Goal: Transaction & Acquisition: Purchase product/service

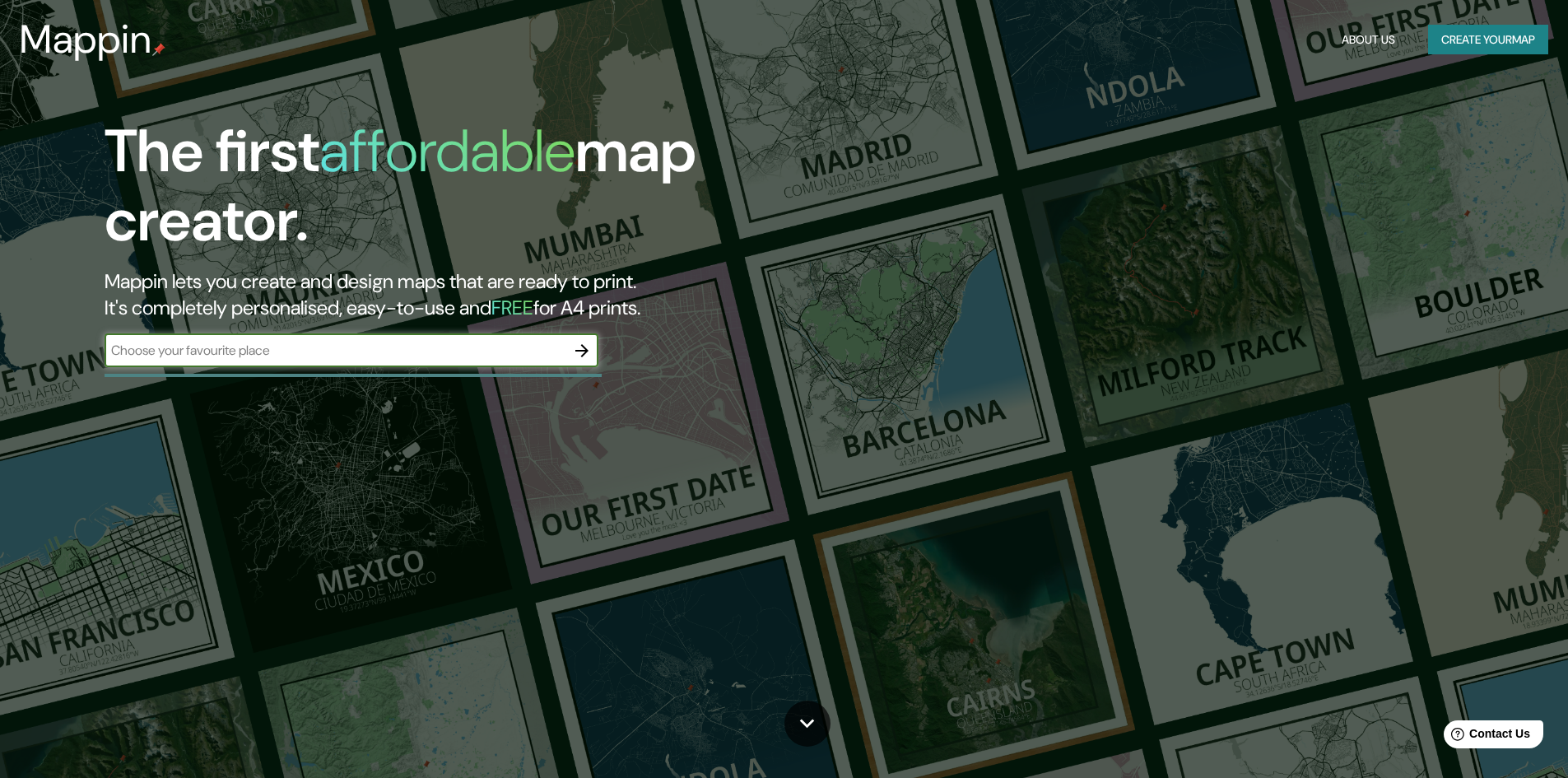
click at [1461, 36] on button "Create your map" at bounding box center [1488, 40] width 120 height 31
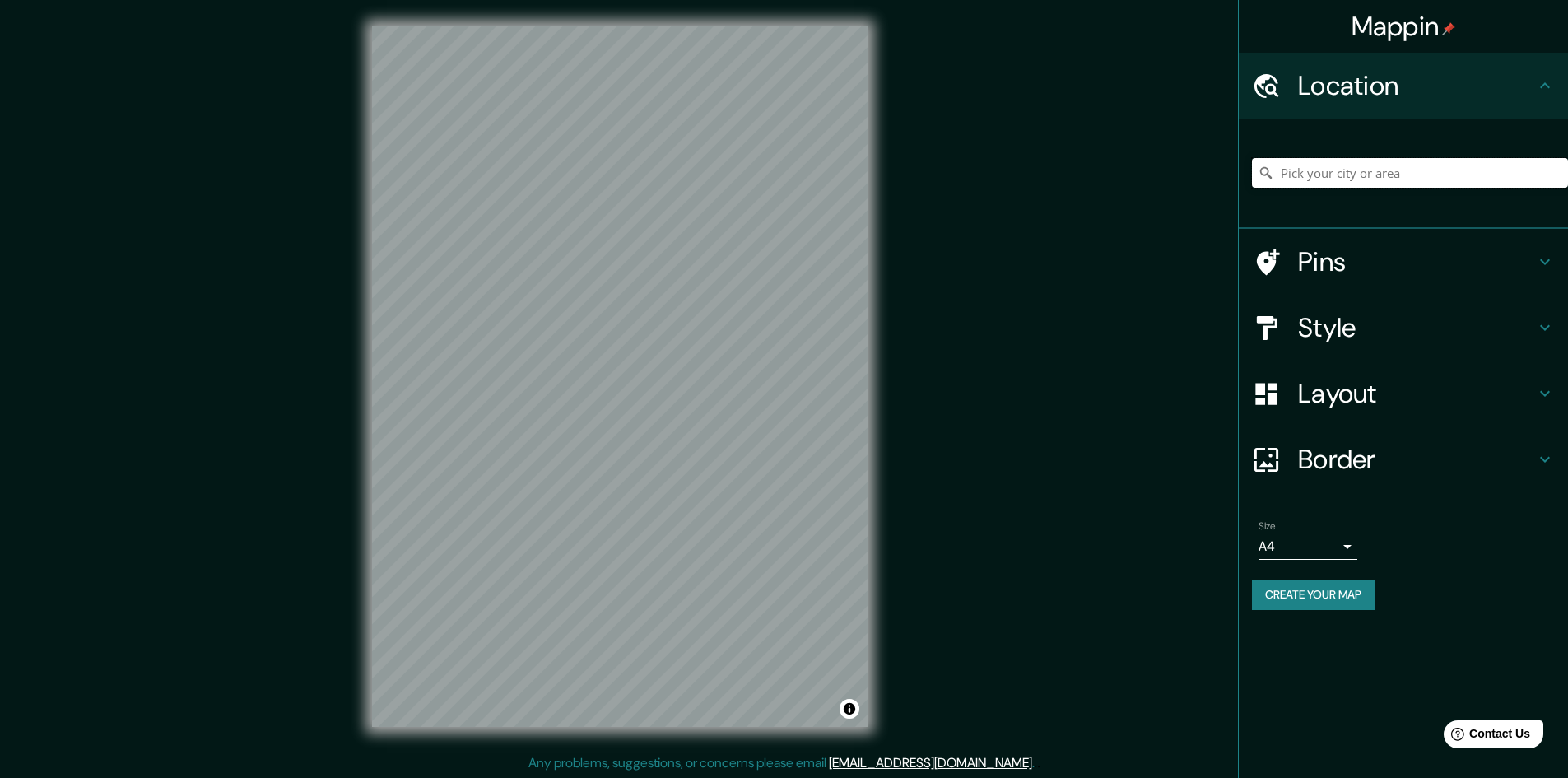
click at [1398, 163] on input "Pick your city or area" at bounding box center [1409, 173] width 316 height 30
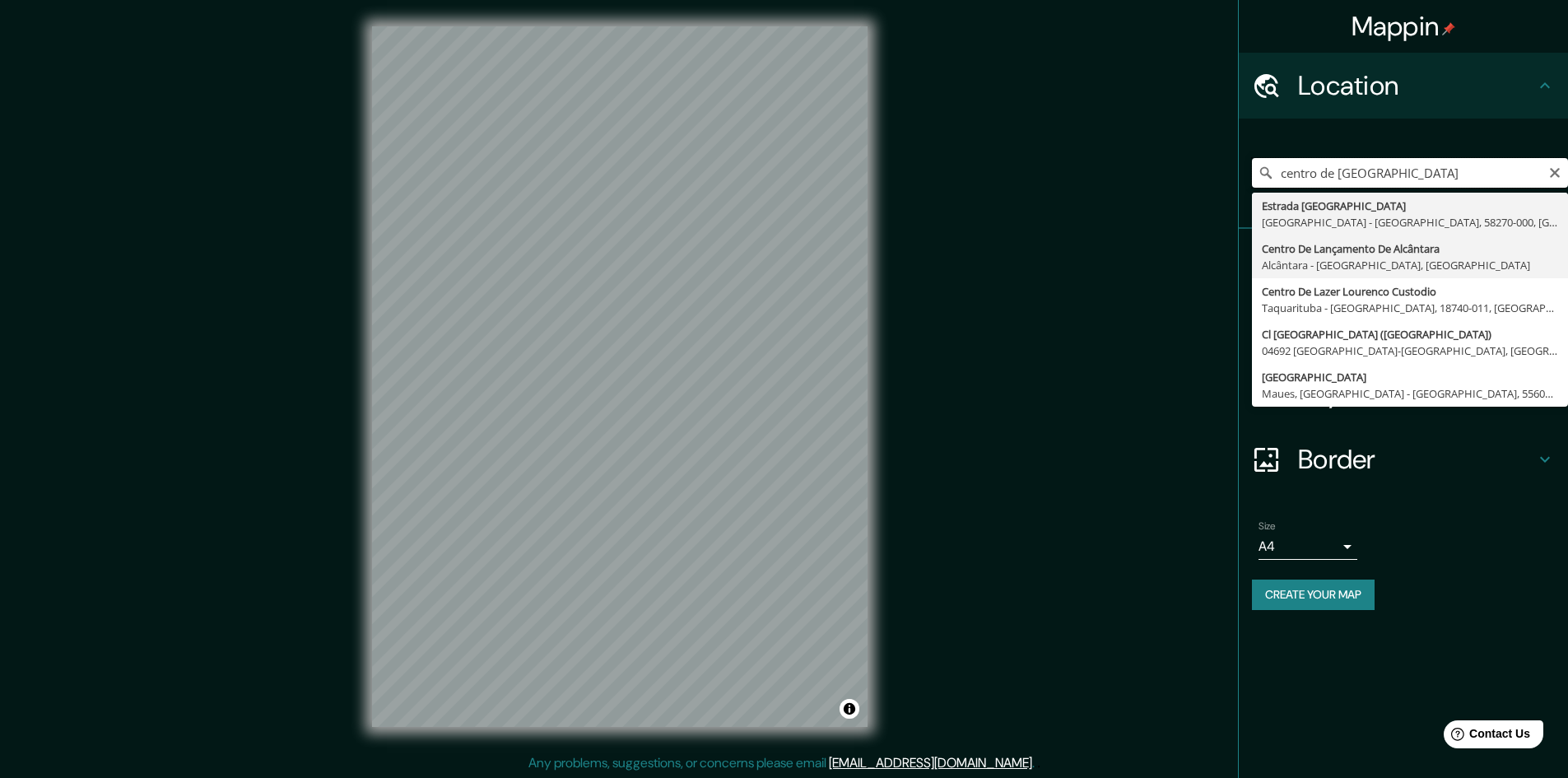
scroll to position [2, 0]
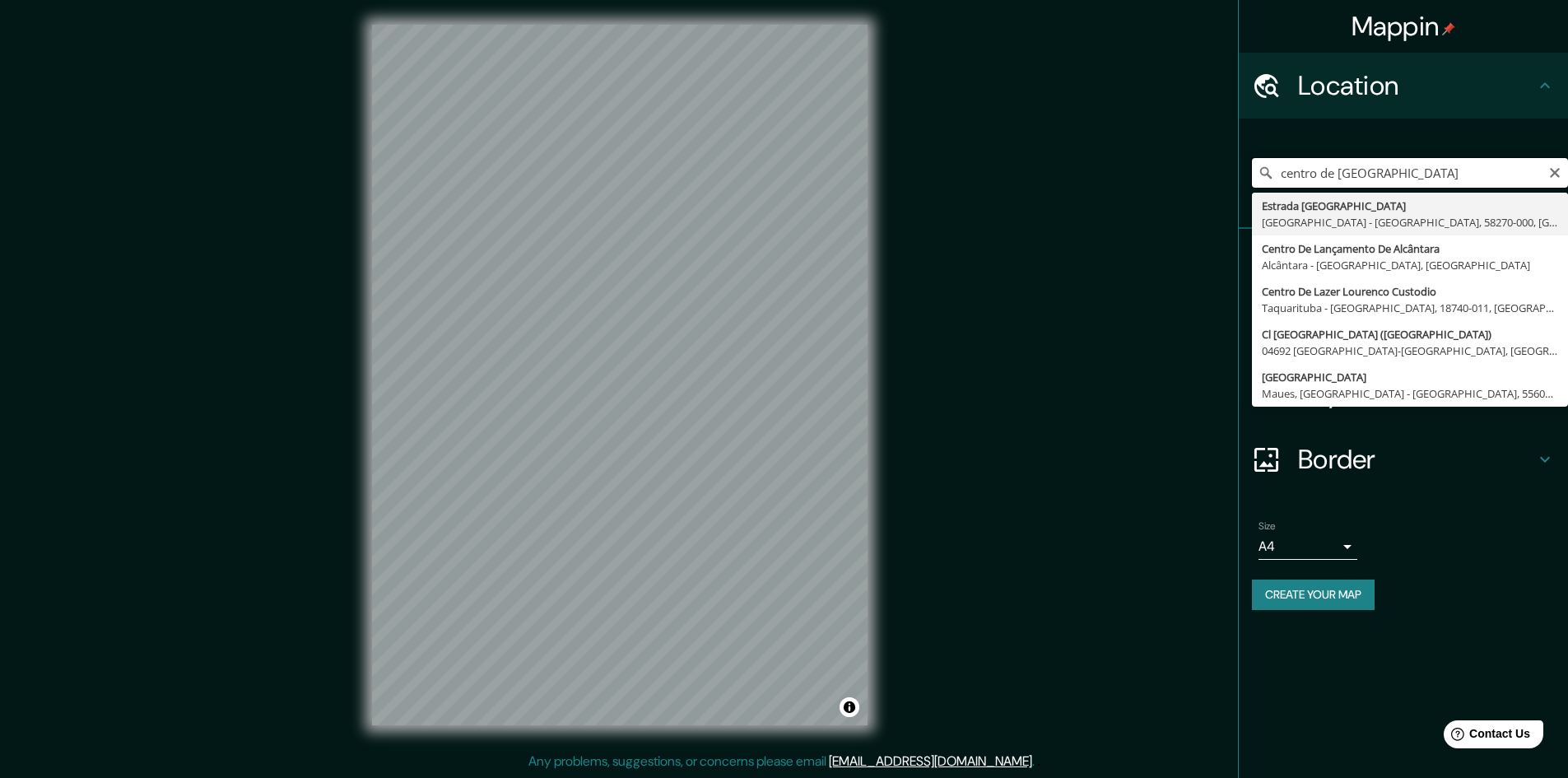
drag, startPoint x: 1371, startPoint y: 172, endPoint x: 1141, endPoint y: 177, distance: 230.1
click at [1141, 177] on div "Mappin Location centro de [GEOGRAPHIC_DATA] [GEOGRAPHIC_DATA] [GEOGRAPHIC_DATA]…" at bounding box center [784, 388] width 1568 height 780
type input "k"
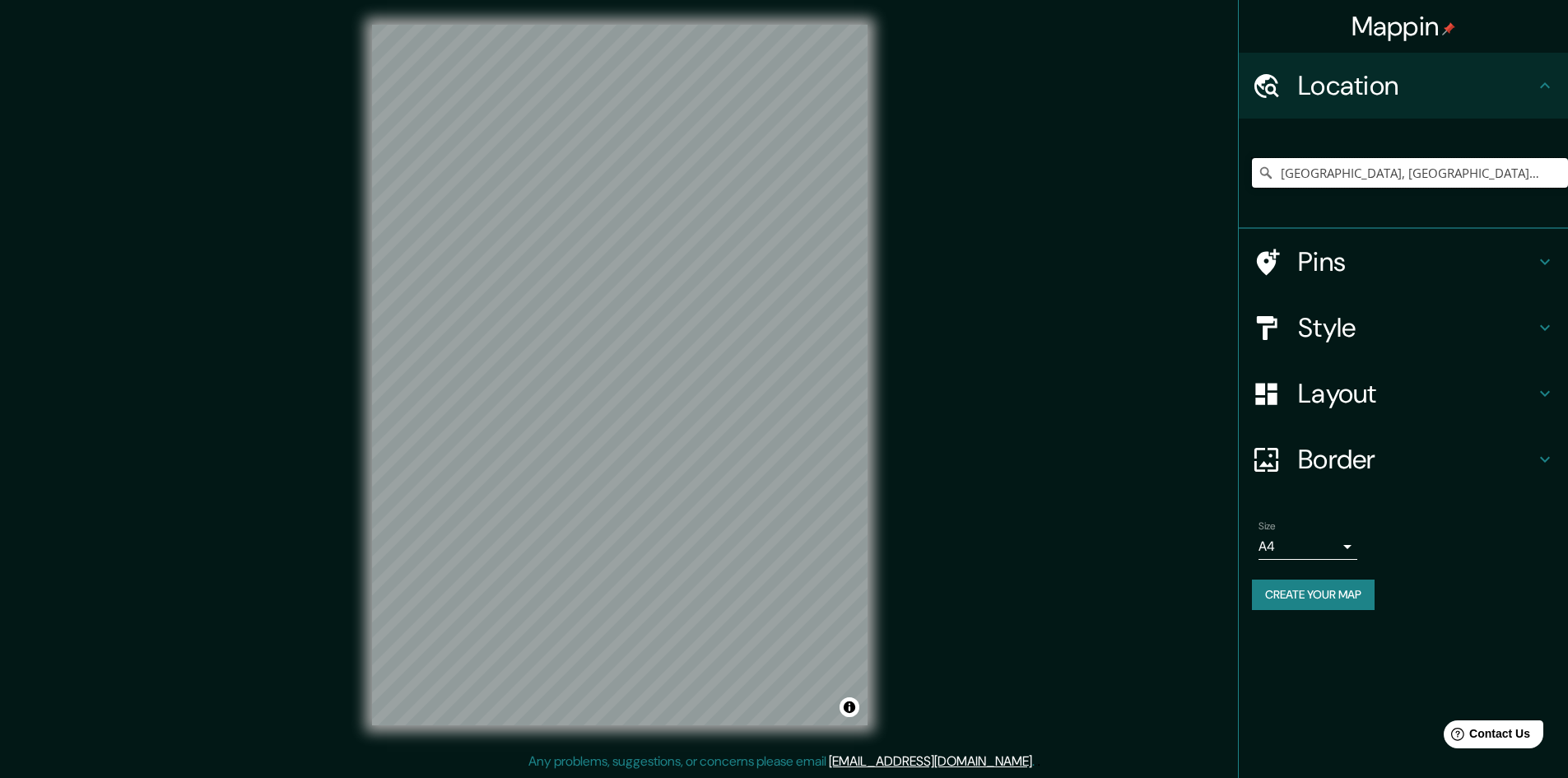
type input "[GEOGRAPHIC_DATA], [GEOGRAPHIC_DATA], [GEOGRAPHIC_DATA]"
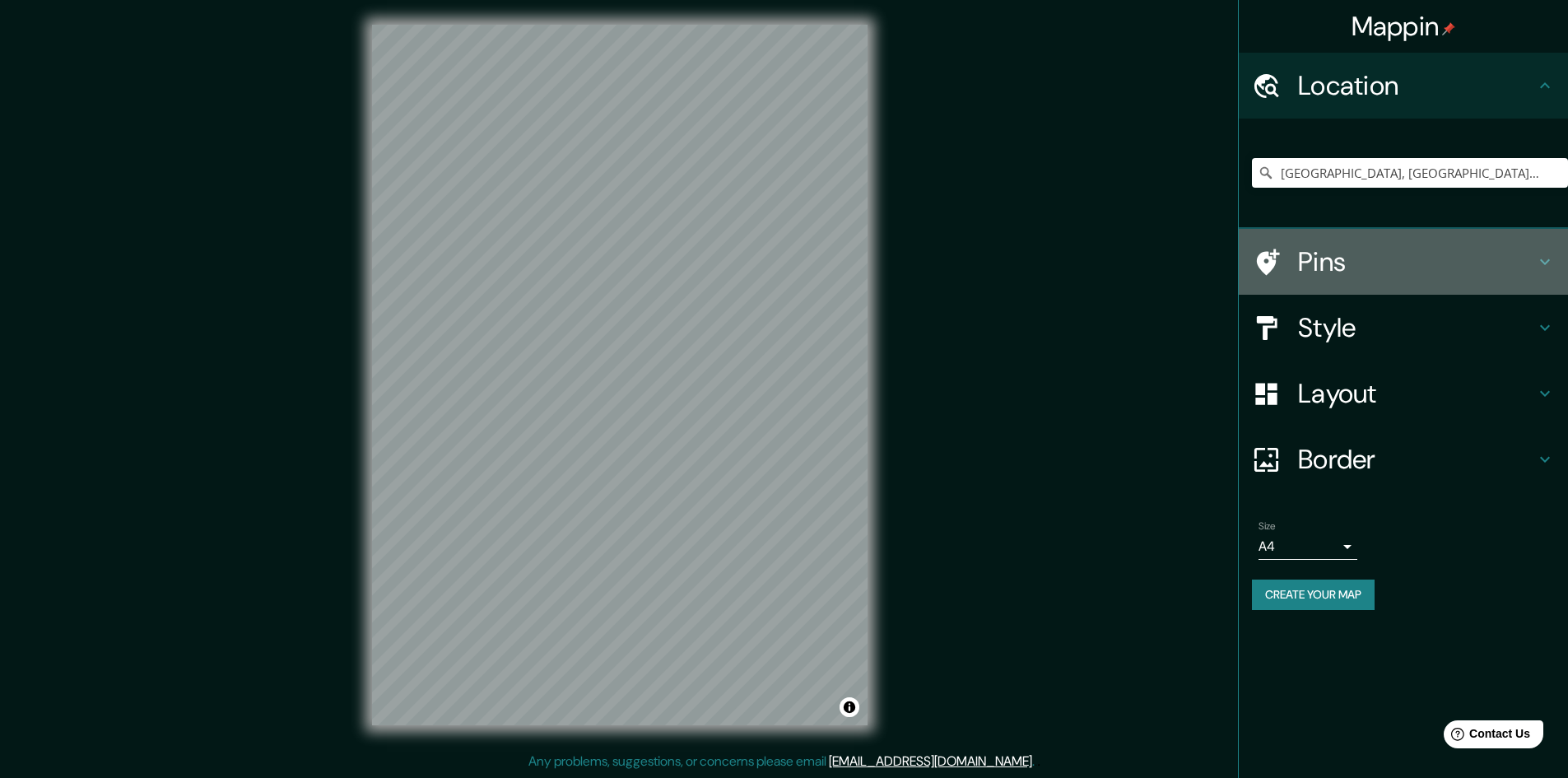
click at [1387, 285] on div "Pins" at bounding box center [1402, 262] width 329 height 66
